Goal: Task Accomplishment & Management: Complete application form

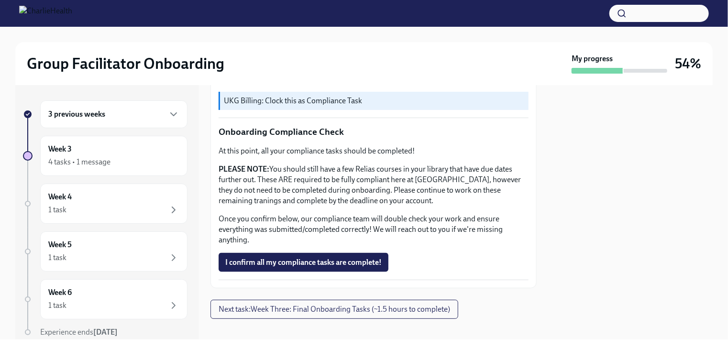
scroll to position [559, 0]
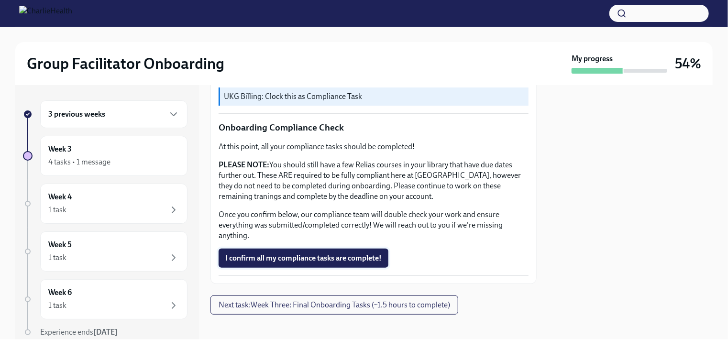
click at [339, 254] on span "I confirm all my compliance tasks are complete!" at bounding box center [303, 259] width 156 height 10
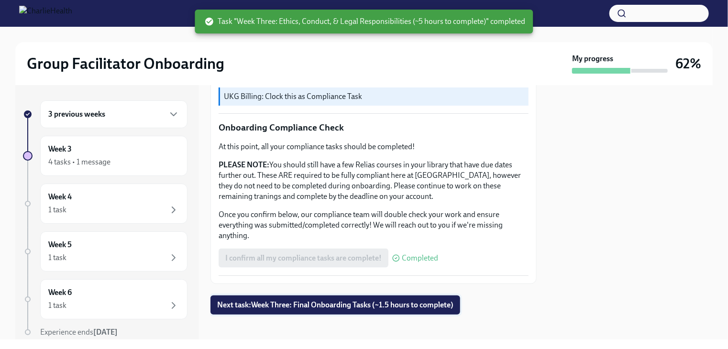
click at [373, 296] on button "Next task : Week Three: Final Onboarding Tasks (~1.5 hours to complete)" at bounding box center [336, 305] width 250 height 19
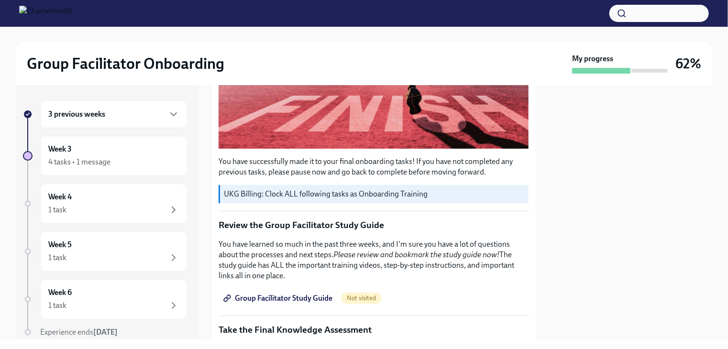
scroll to position [335, 0]
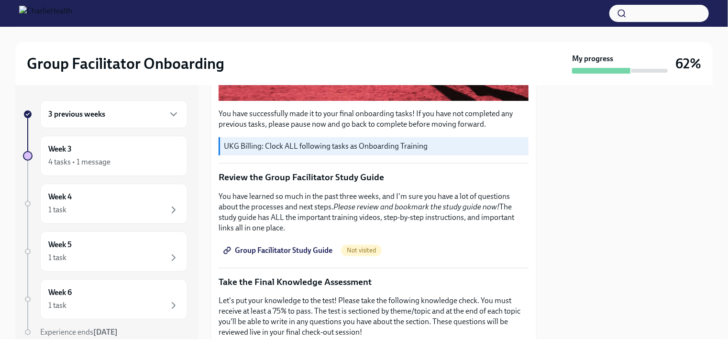
click at [301, 246] on span "Group Facilitator Study Guide" at bounding box center [278, 251] width 107 height 10
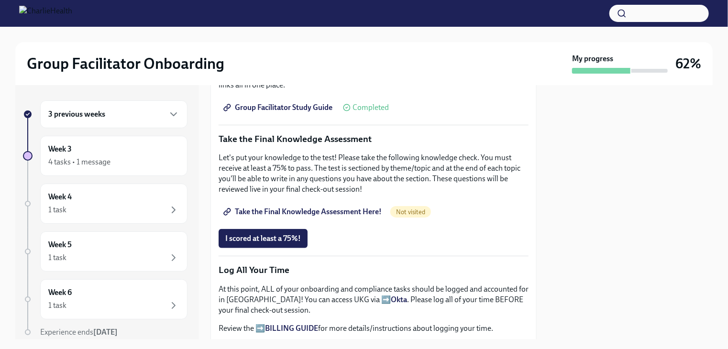
scroll to position [479, 0]
click at [368, 208] on span "Take the Final Knowledge Assessment Here!" at bounding box center [303, 212] width 156 height 10
click at [284, 234] on span "I scored at least a 75%!" at bounding box center [263, 239] width 76 height 10
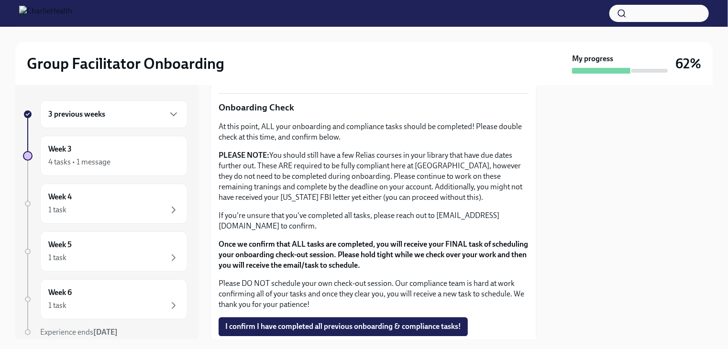
scroll to position [813, 0]
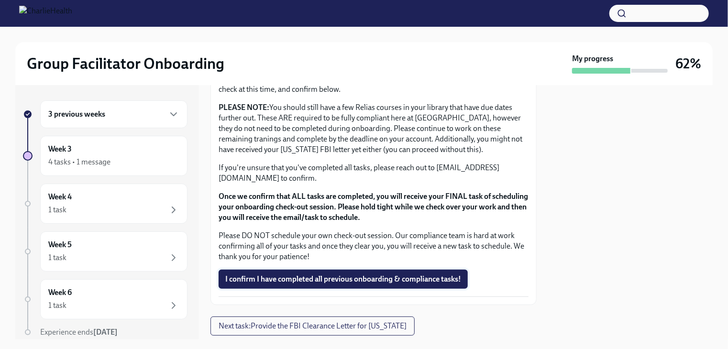
click at [261, 276] on span "I confirm I have completed all previous onboarding & compliance tasks!" at bounding box center [343, 280] width 236 height 10
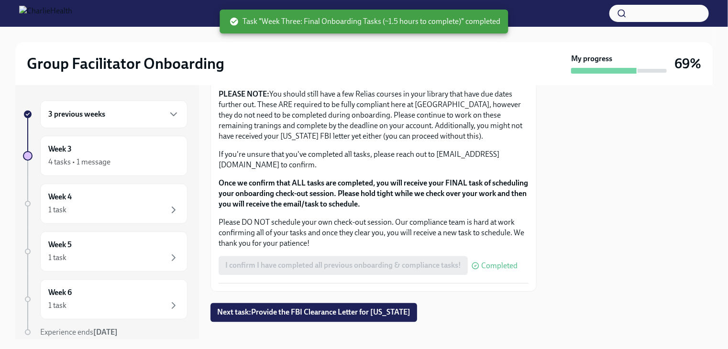
scroll to position [835, 0]
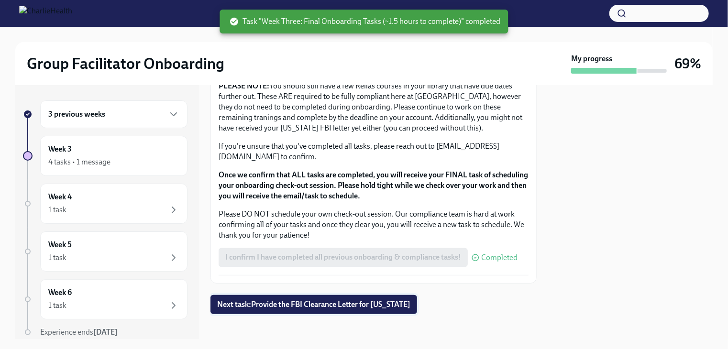
click at [323, 304] on span "Next task : Provide the FBI Clearance Letter for [US_STATE]" at bounding box center [313, 305] width 193 height 10
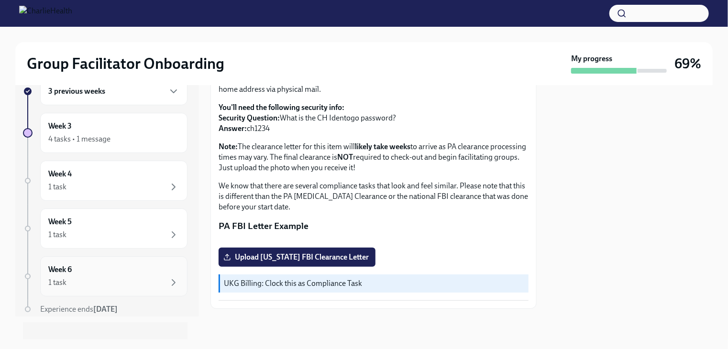
scroll to position [35, 0]
